Goal: Task Accomplishment & Management: Manage account settings

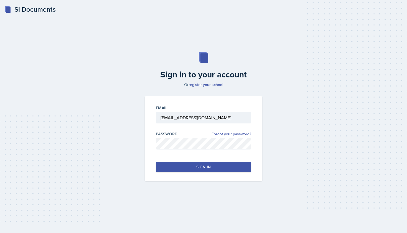
click at [209, 168] on div "Sign in" at bounding box center [203, 167] width 14 height 6
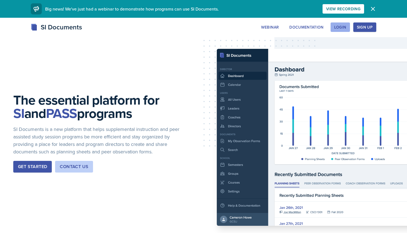
click at [340, 28] on div "Login" at bounding box center [340, 27] width 12 height 4
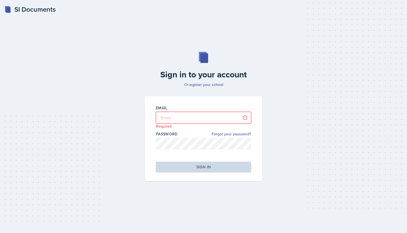
type input "[EMAIL_ADDRESS][DOMAIN_NAME]"
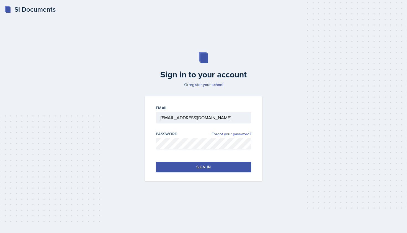
click at [211, 166] on button "Sign in" at bounding box center [203, 166] width 95 height 11
click at [242, 171] on button "Sign in" at bounding box center [203, 166] width 95 height 11
